Goal: Navigation & Orientation: Find specific page/section

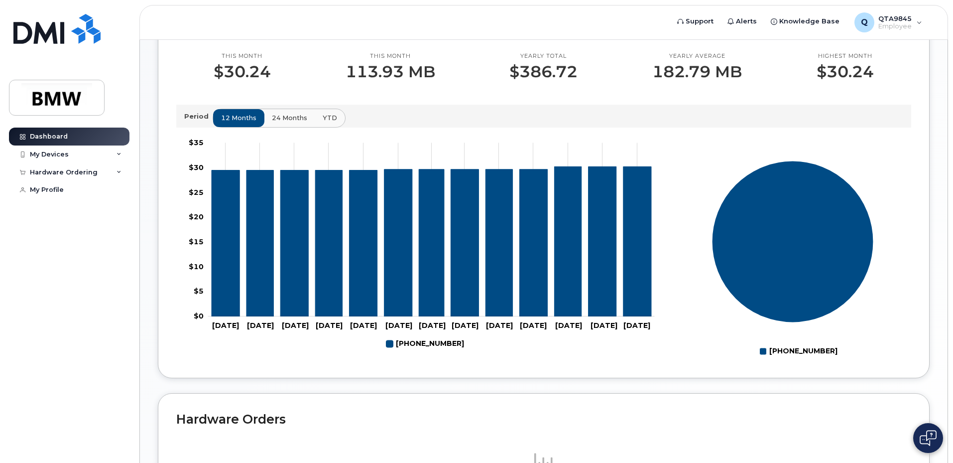
scroll to position [438, 0]
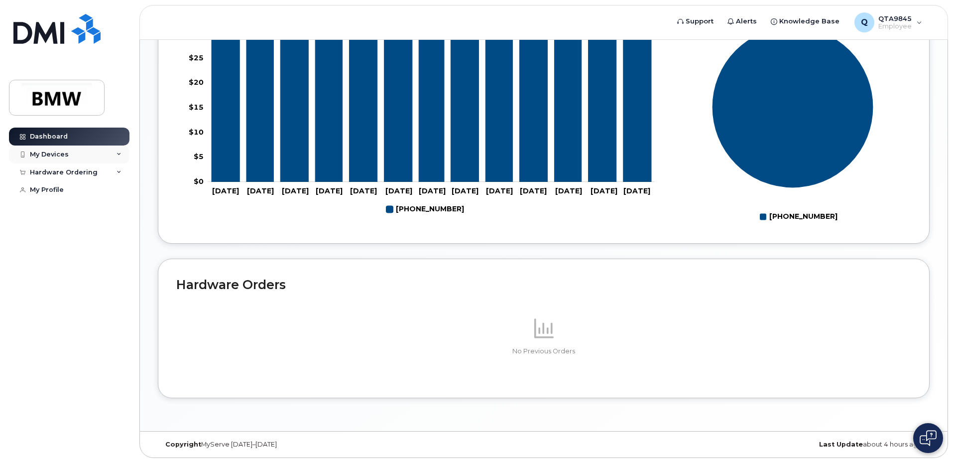
click at [69, 154] on div "My Devices" at bounding box center [69, 154] width 121 height 18
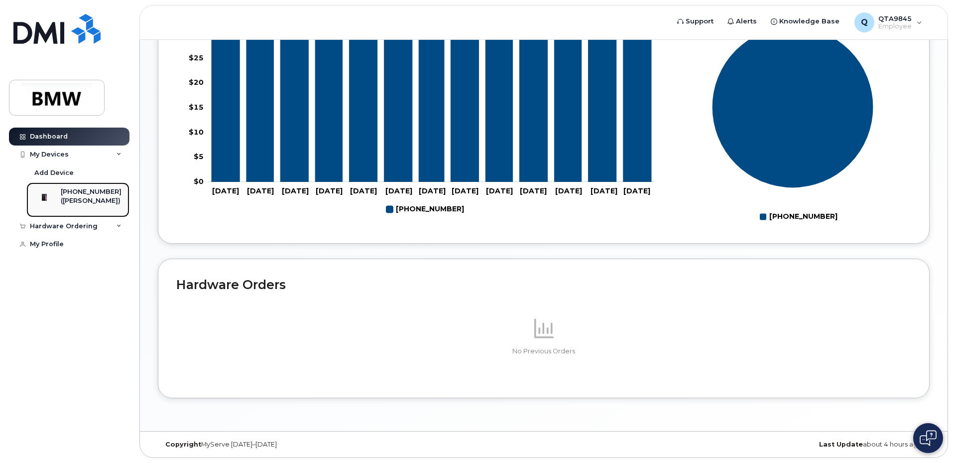
click at [88, 190] on div "[PHONE_NUMBER]" at bounding box center [91, 191] width 61 height 9
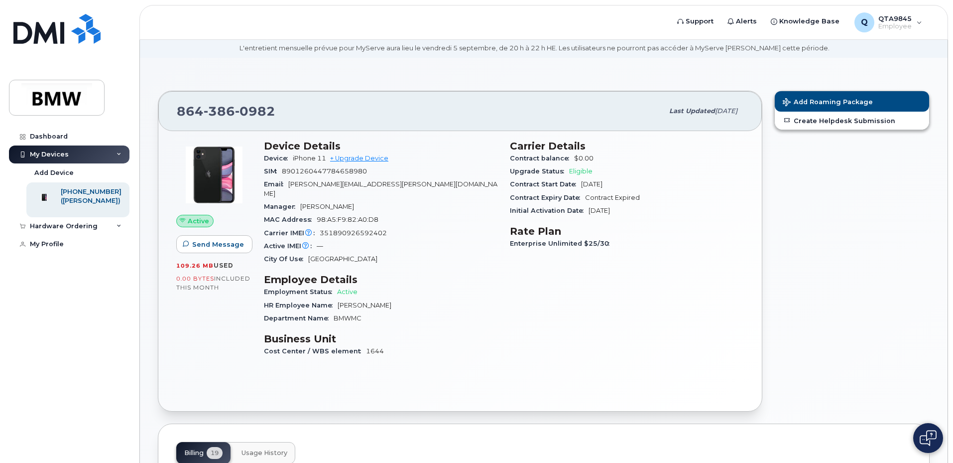
scroll to position [25, 0]
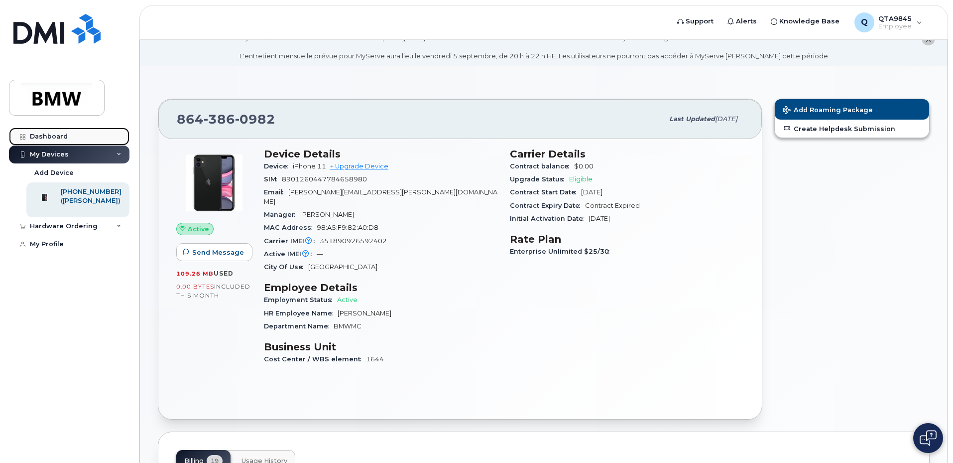
click at [60, 137] on div "Dashboard" at bounding box center [49, 136] width 38 height 8
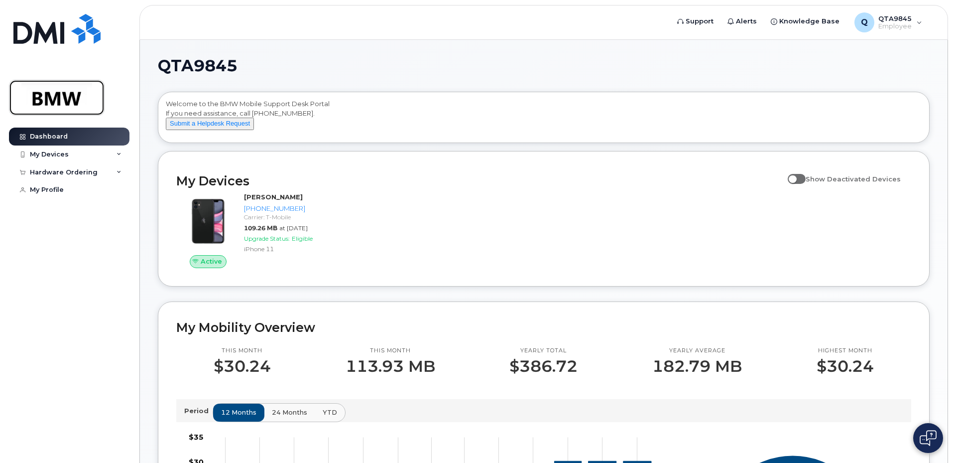
click at [86, 109] on img at bounding box center [56, 97] width 77 height 29
click at [54, 191] on div "My Profile" at bounding box center [47, 190] width 34 height 8
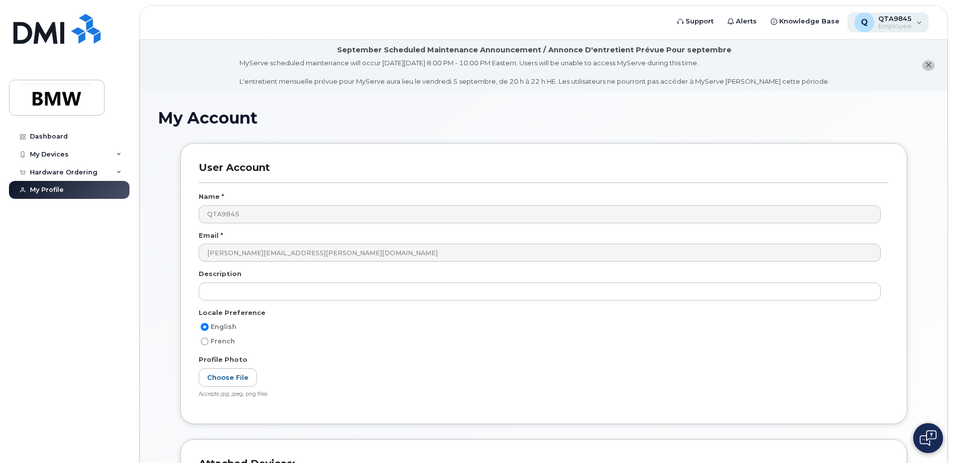
click at [901, 21] on span "QTA9845" at bounding box center [895, 18] width 33 height 8
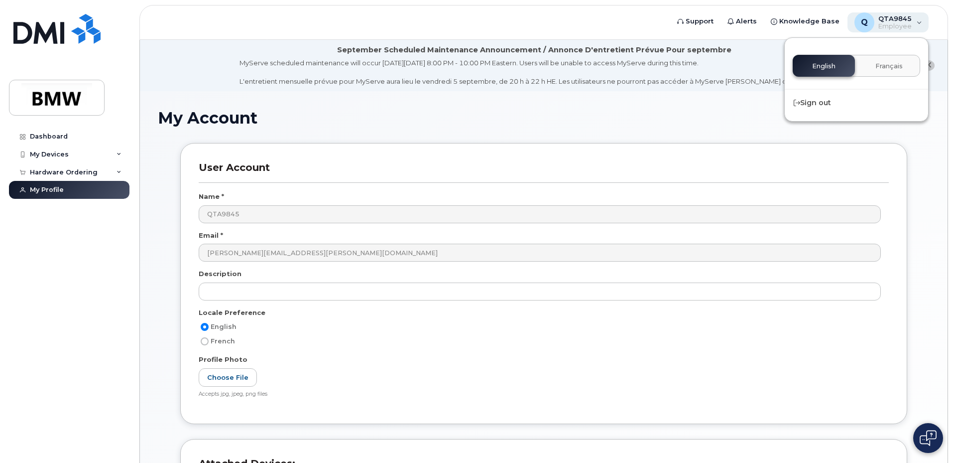
click at [901, 21] on span "QTA9845" at bounding box center [895, 18] width 33 height 8
